Goal: Task Accomplishment & Management: Manage account settings

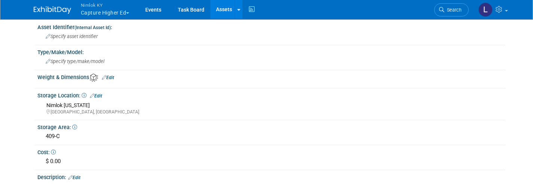
click at [117, 15] on button "Nimlok KY Capture Higher Ed" at bounding box center [109, 9] width 59 height 19
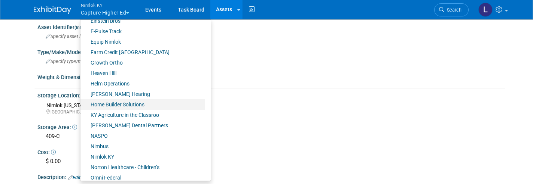
scroll to position [203, 0]
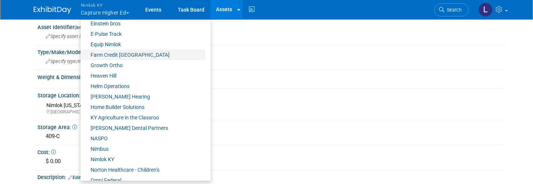
click at [116, 57] on link "Farm Credit [GEOGRAPHIC_DATA]" at bounding box center [142, 55] width 125 height 10
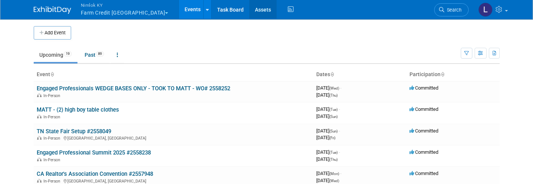
click at [249, 13] on link "Assets" at bounding box center [262, 9] width 27 height 19
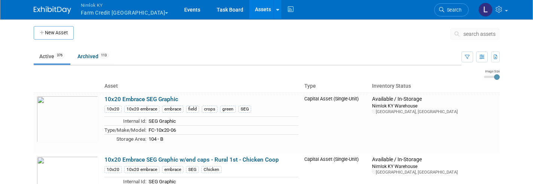
click at [482, 36] on span "search assets" at bounding box center [479, 34] width 32 height 6
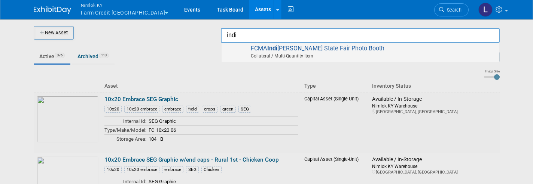
click at [385, 45] on span "FCMA Indi [PERSON_NAME] State Fair Photo Booth Collateral / Multi-Quantity Item" at bounding box center [360, 52] width 270 height 15
type input "FCMA [US_STATE] State Fair Photo Booth"
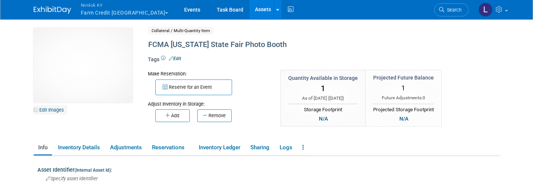
click at [55, 110] on link "Edit Images" at bounding box center [50, 109] width 33 height 9
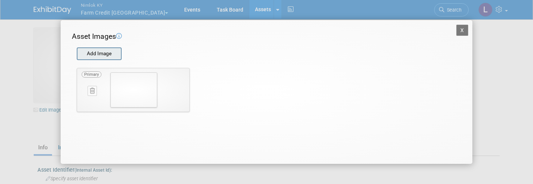
click at [102, 56] on input "file" at bounding box center [76, 53] width 89 height 11
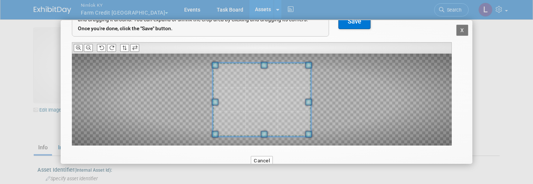
scroll to position [61, 0]
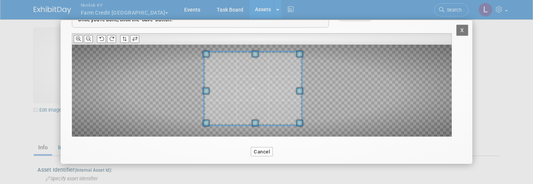
click at [242, 86] on span at bounding box center [253, 89] width 98 height 74
click at [255, 123] on span at bounding box center [254, 126] width 7 height 7
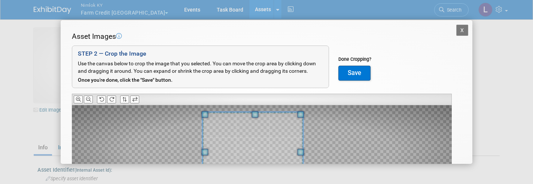
scroll to position [0, 0]
click at [355, 73] on button "Save" at bounding box center [354, 73] width 32 height 15
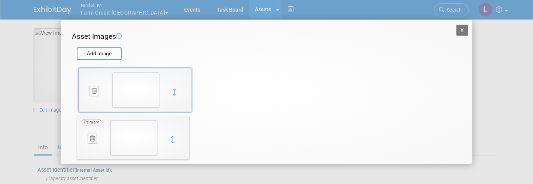
drag, startPoint x: 173, startPoint y: 140, endPoint x: 175, endPoint y: 95, distance: 45.3
click at [461, 33] on button "X" at bounding box center [462, 30] width 12 height 11
